Goal: Navigation & Orientation: Understand site structure

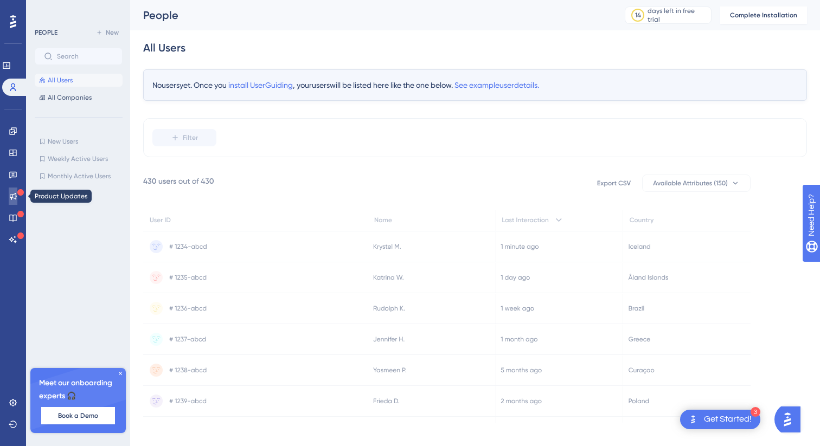
click at [10, 202] on link at bounding box center [13, 196] width 9 height 17
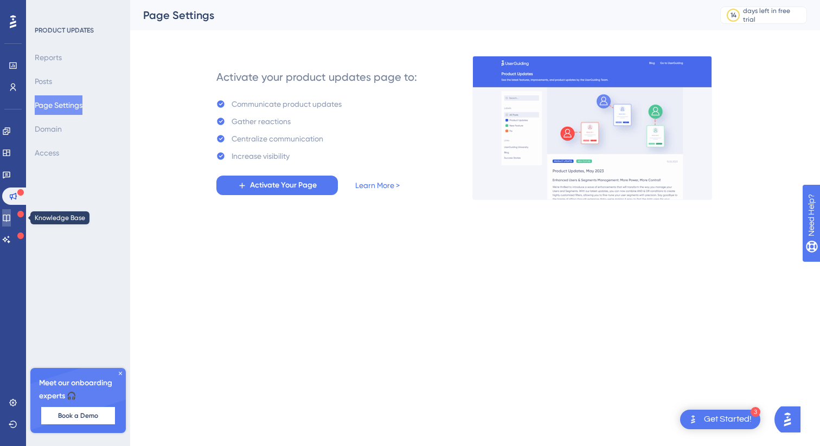
click at [10, 219] on icon at bounding box center [6, 218] width 9 height 9
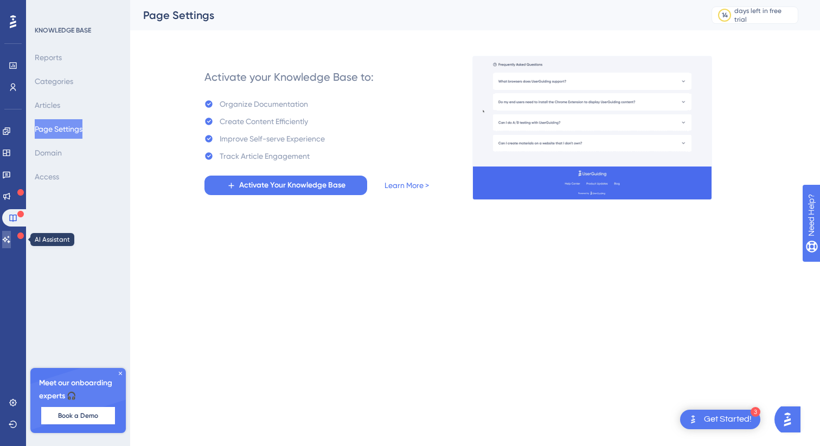
click at [11, 240] on icon at bounding box center [6, 239] width 9 height 9
